Goal: Task Accomplishment & Management: Manage account settings

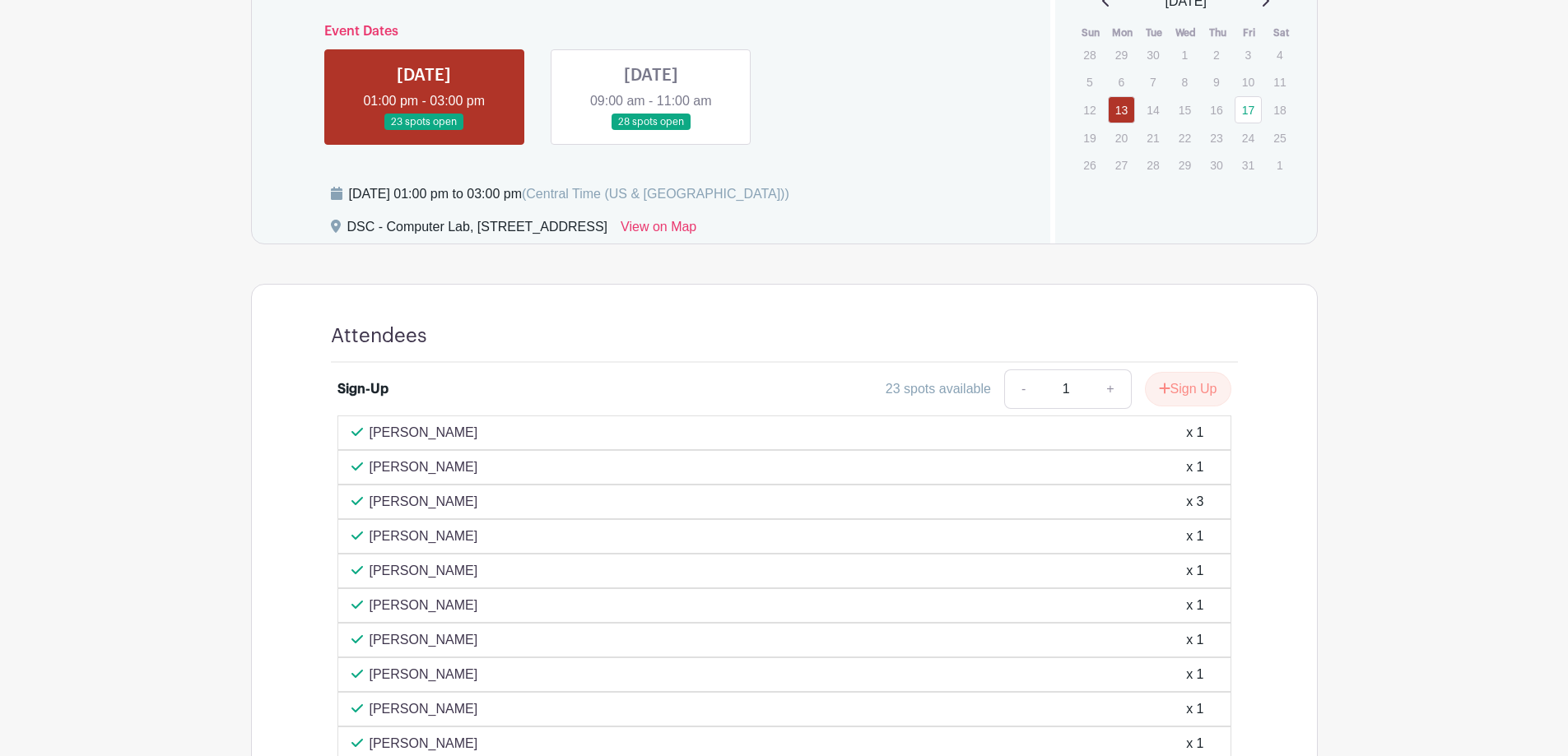
scroll to position [706, 0]
click at [651, 131] on link at bounding box center [651, 131] width 0 height 0
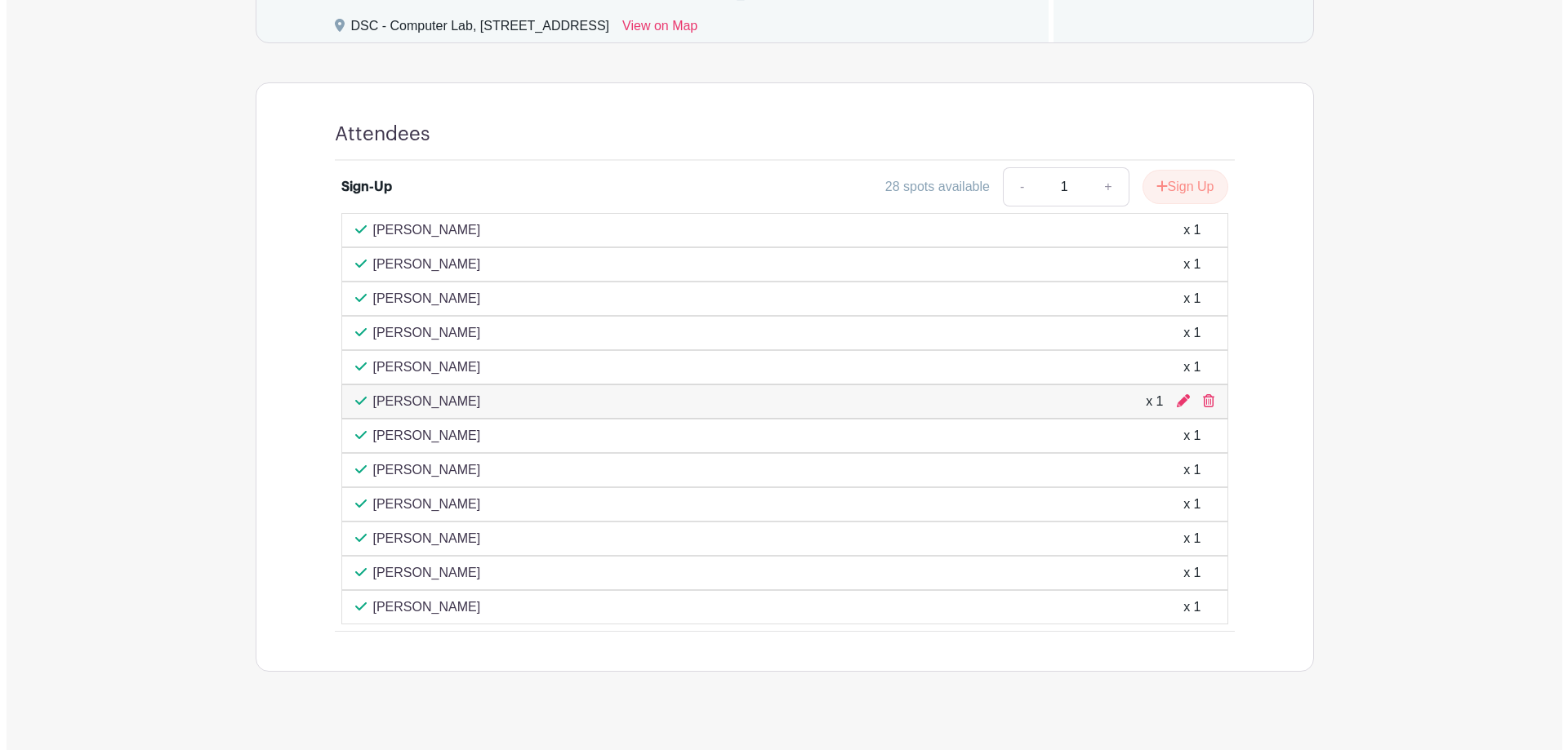
scroll to position [924, 0]
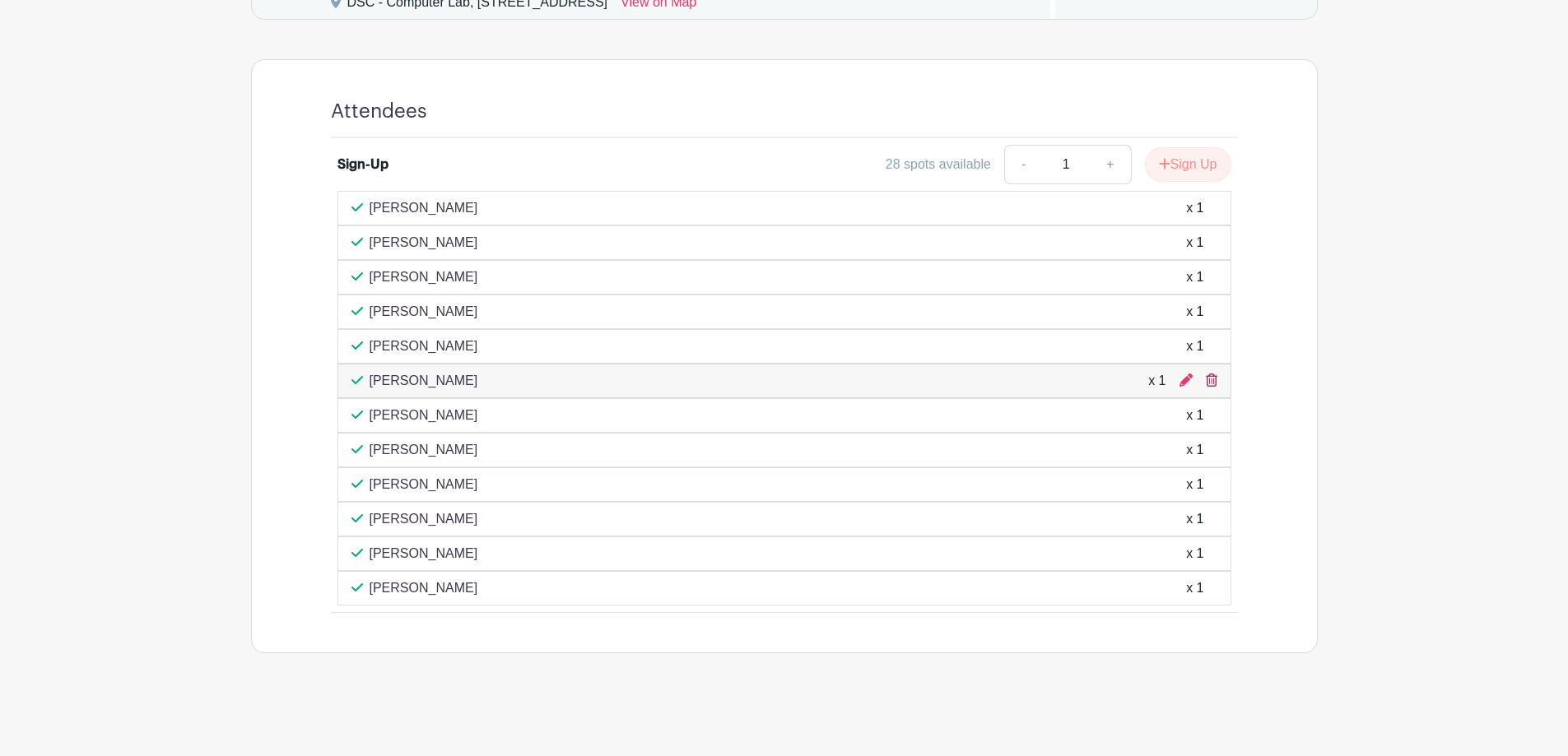
drag, startPoint x: 421, startPoint y: 372, endPoint x: 1208, endPoint y: 374, distance: 787.0
click at [1208, 374] on icon at bounding box center [1211, 380] width 12 height 13
click at [1190, 381] on icon at bounding box center [1186, 380] width 13 height 13
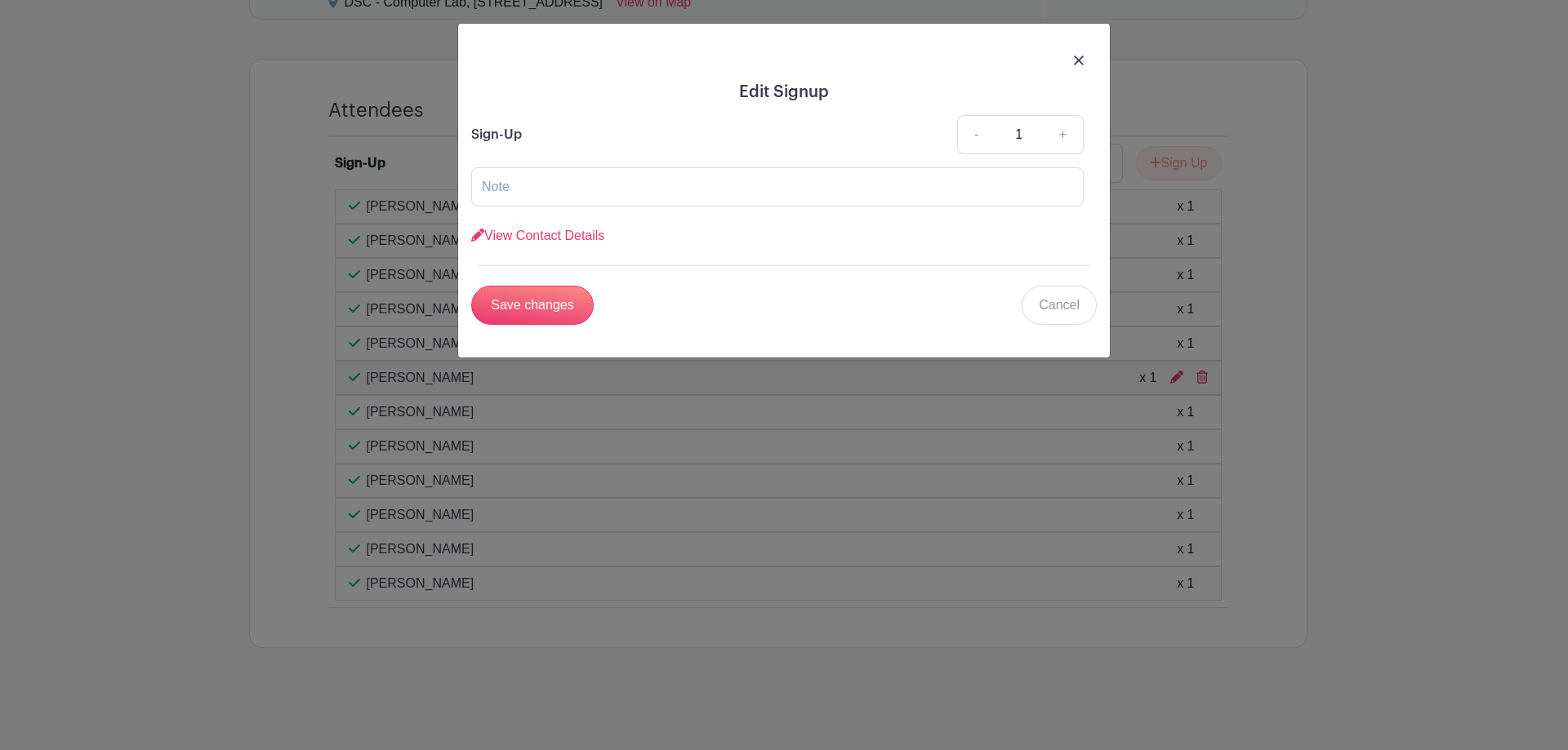
click at [1078, 51] on link at bounding box center [1078, 60] width 10 height 19
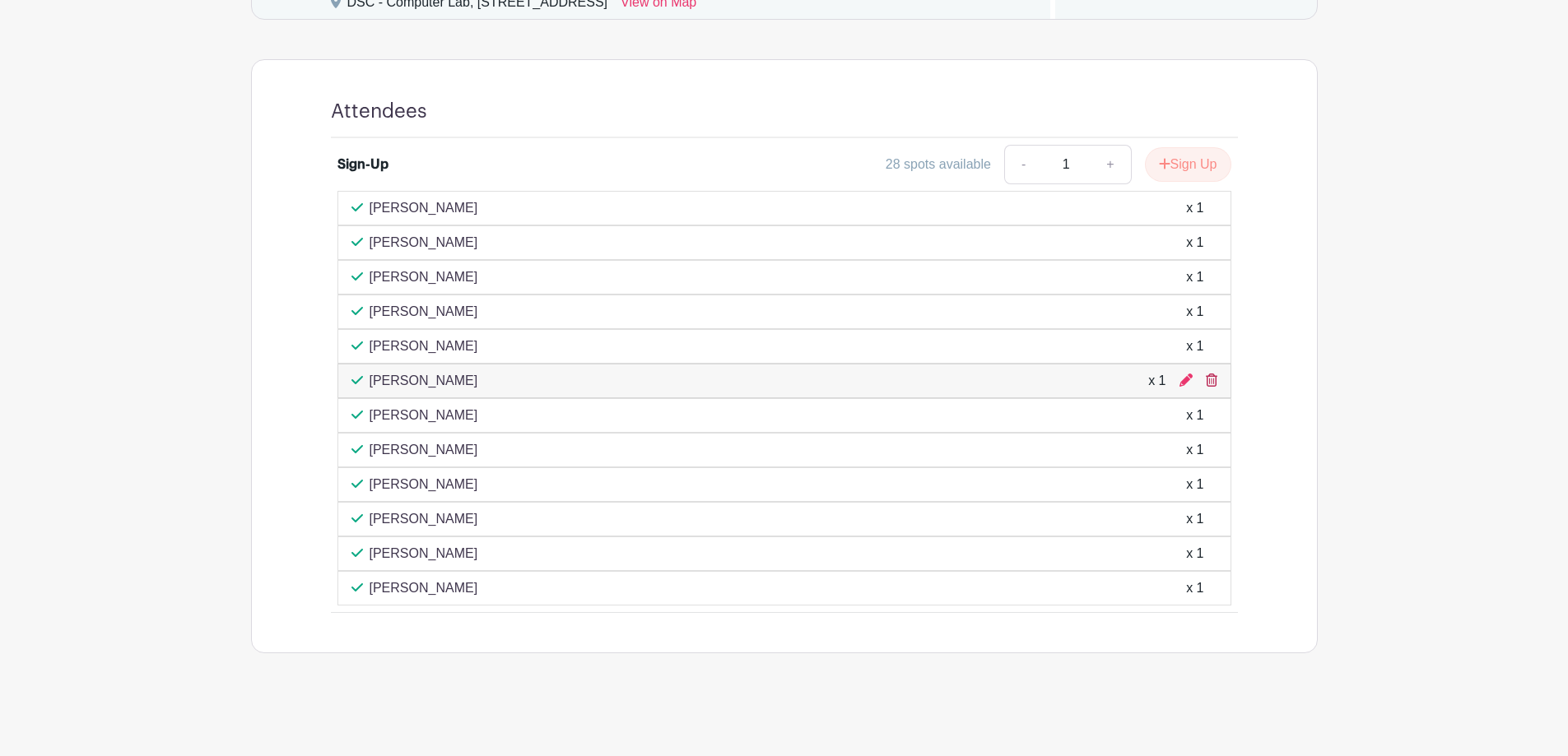
click at [1211, 386] on icon at bounding box center [1211, 380] width 12 height 13
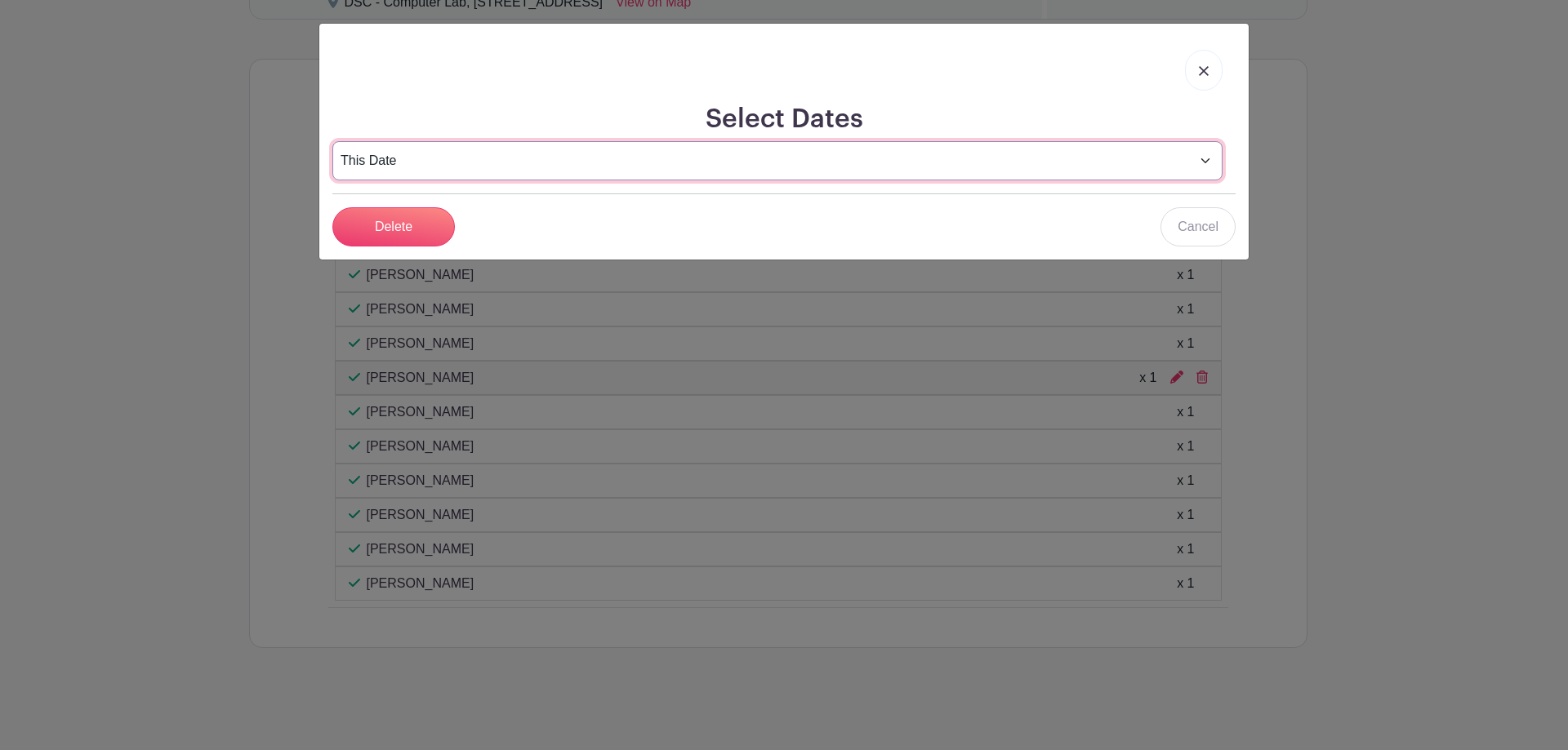
click at [570, 162] on select "This Date Select Dates" at bounding box center [777, 160] width 890 height 40
drag, startPoint x: 562, startPoint y: 232, endPoint x: 599, endPoint y: 247, distance: 39.9
click at [563, 232] on div "Delete Cancel" at bounding box center [784, 227] width 903 height 40
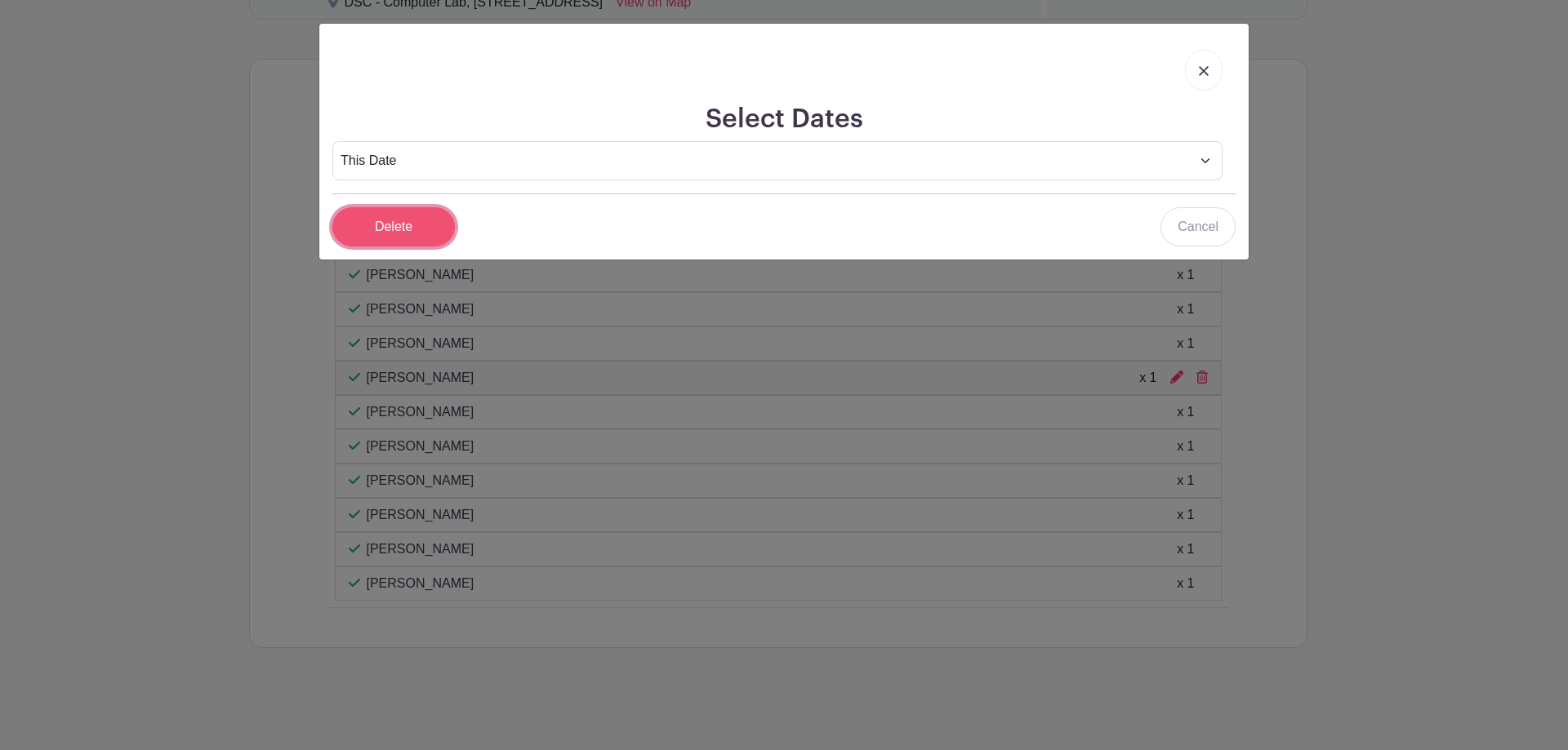
click at [419, 225] on input "Delete" at bounding box center [393, 227] width 122 height 40
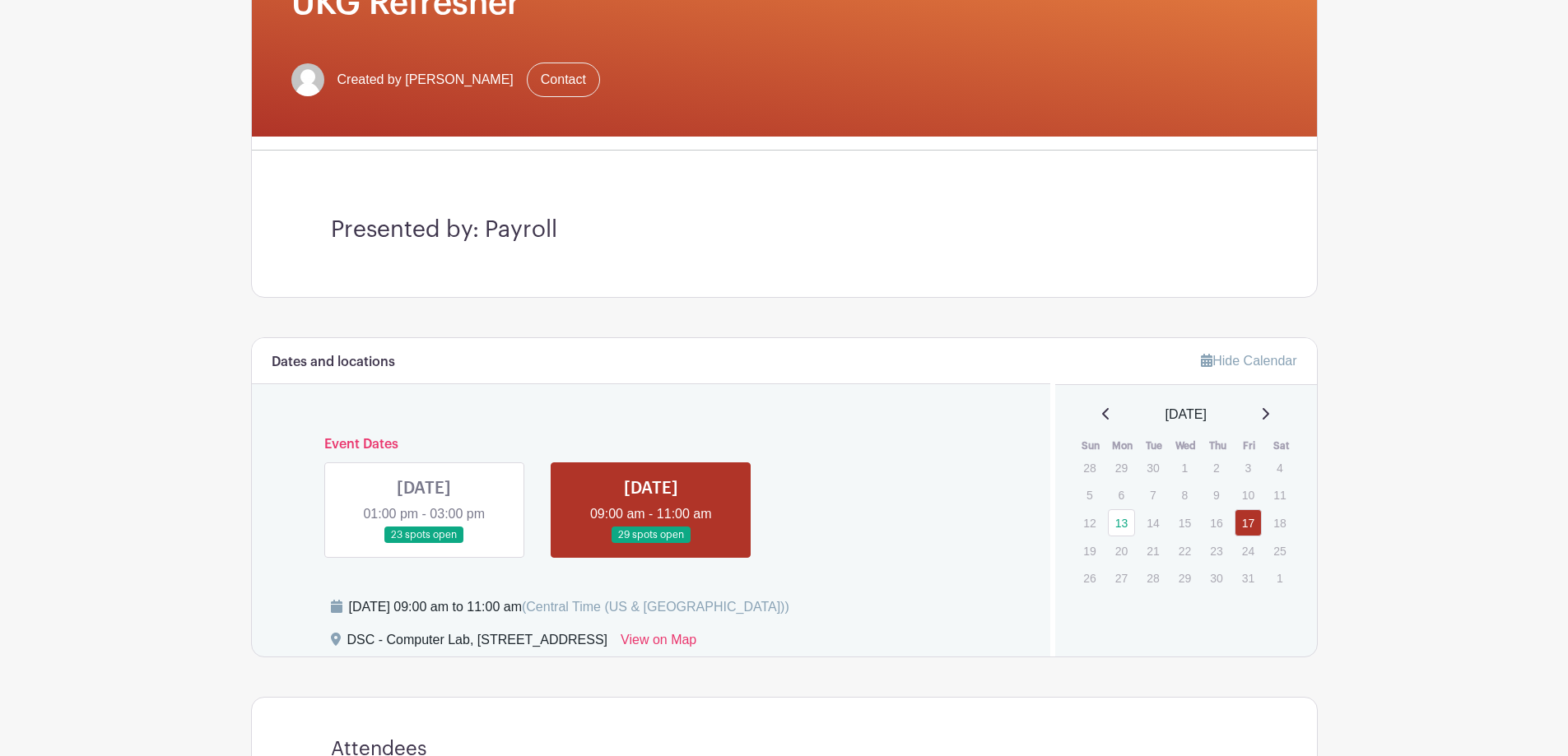
scroll to position [239, 0]
